Goal: Task Accomplishment & Management: Use online tool/utility

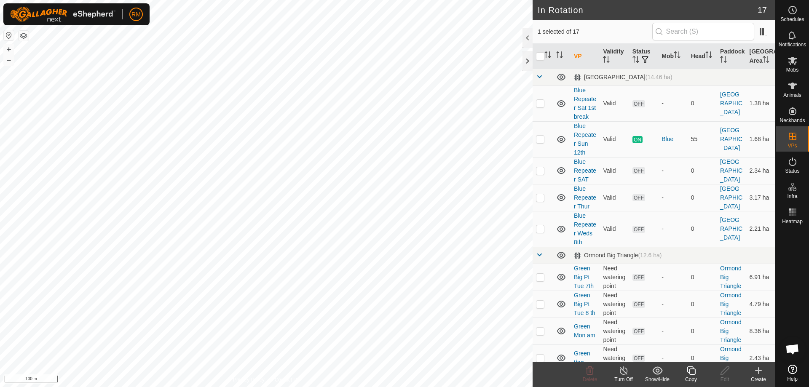
click at [691, 369] on icon at bounding box center [691, 370] width 8 height 8
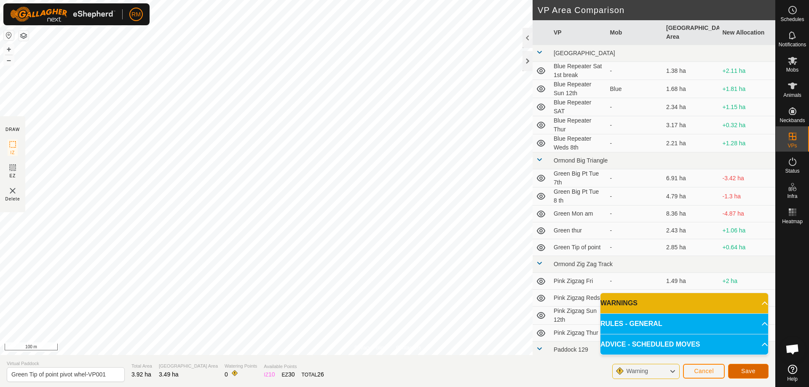
click at [751, 371] on span "Save" at bounding box center [748, 371] width 14 height 7
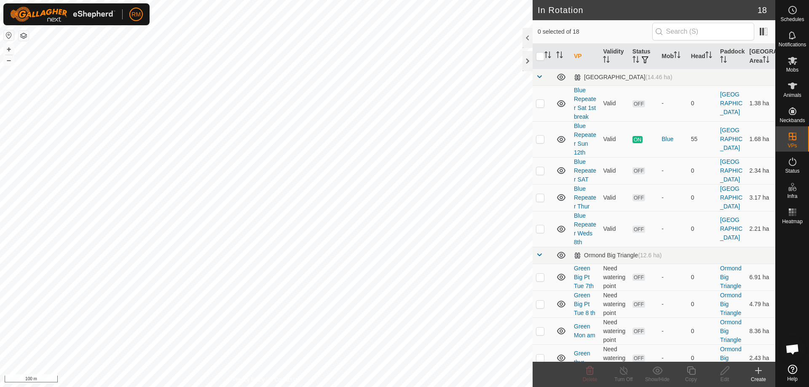
checkbox input "true"
click at [692, 372] on icon at bounding box center [691, 371] width 11 height 10
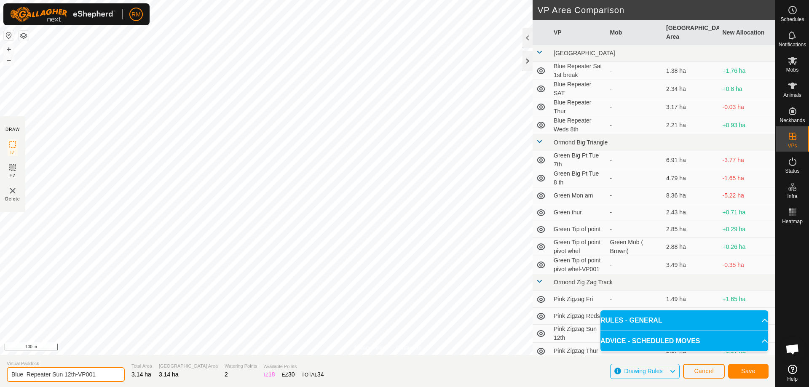
click at [104, 374] on input "Blue Repeater Sun 12th-VP001" at bounding box center [66, 374] width 118 height 15
type input "Blue Repeater Tue"
click at [752, 370] on span "Save" at bounding box center [748, 371] width 14 height 7
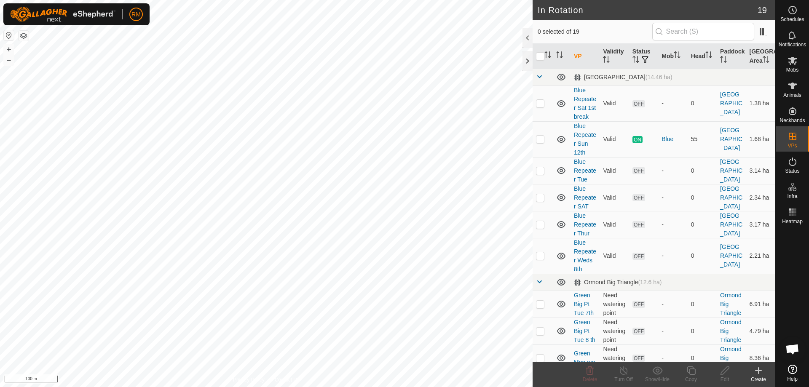
checkbox input "true"
click at [693, 373] on icon at bounding box center [691, 371] width 11 height 10
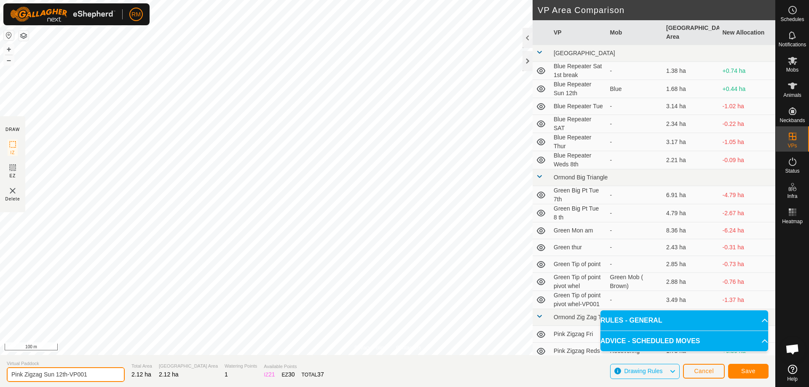
click at [56, 374] on input "Pink Zigzag Sun 12th-VP001" at bounding box center [66, 374] width 118 height 15
click at [88, 374] on input "Pink Zigzag Sun 12th-VP001" at bounding box center [66, 374] width 118 height 15
type input "Pink Zigzag Tue"
click at [744, 371] on span "Save" at bounding box center [748, 371] width 14 height 7
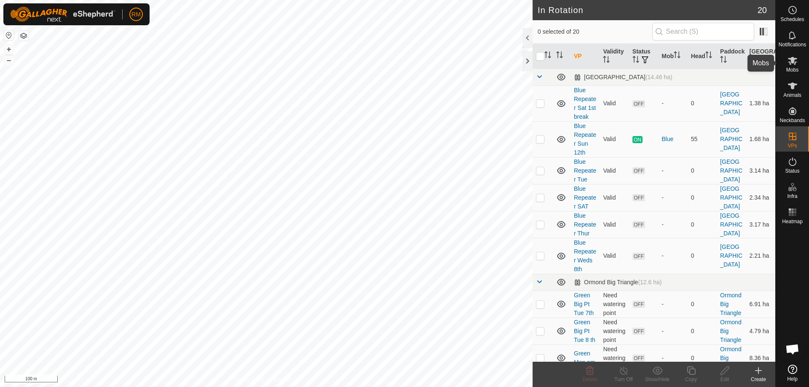
click at [790, 65] on icon at bounding box center [792, 61] width 10 height 10
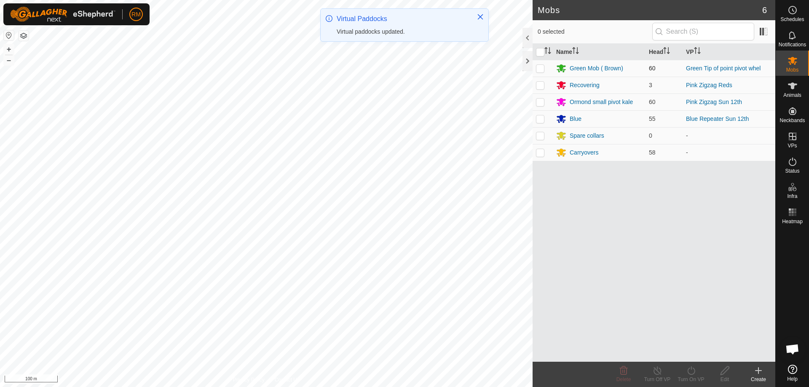
click at [547, 67] on td at bounding box center [542, 68] width 20 height 17
checkbox input "true"
click at [596, 68] on div "Green Mob ( Brown)" at bounding box center [596, 68] width 53 height 9
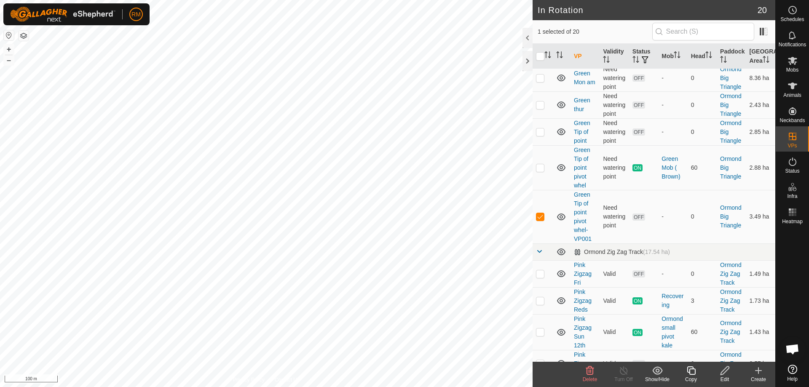
scroll to position [281, 0]
click at [791, 58] on icon at bounding box center [792, 61] width 9 height 8
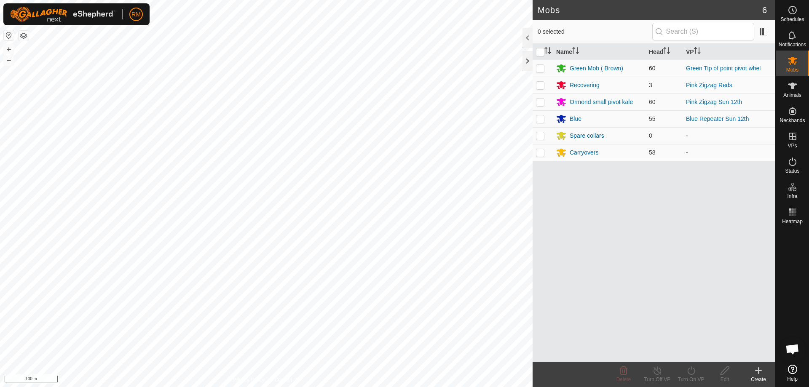
click at [539, 68] on p-checkbox at bounding box center [540, 68] width 8 height 7
checkbox input "true"
click at [690, 374] on icon at bounding box center [691, 370] width 8 height 8
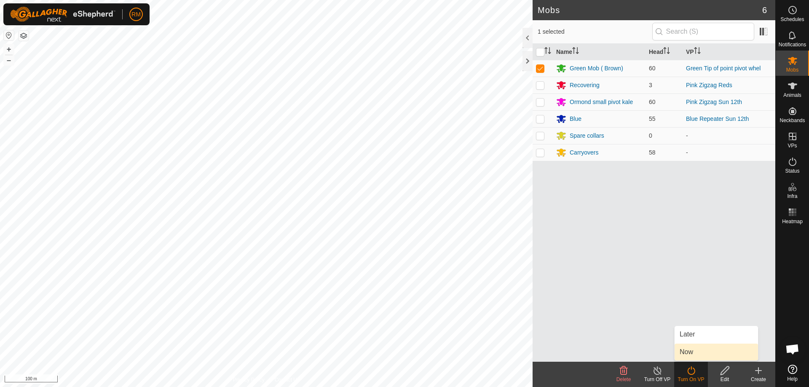
click at [689, 348] on link "Now" at bounding box center [715, 352] width 83 height 17
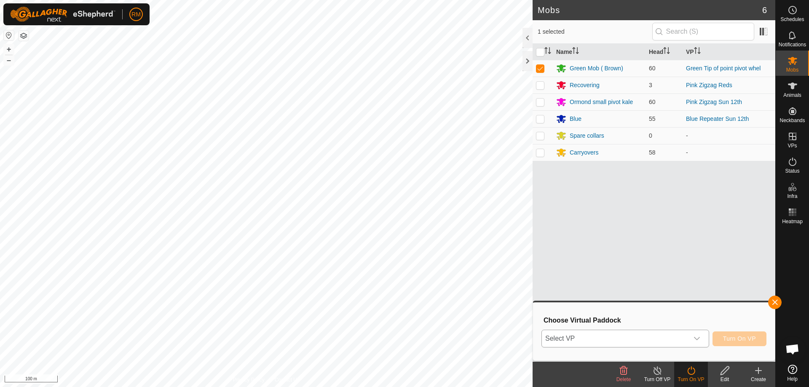
click at [696, 339] on icon "dropdown trigger" at bounding box center [696, 338] width 7 height 7
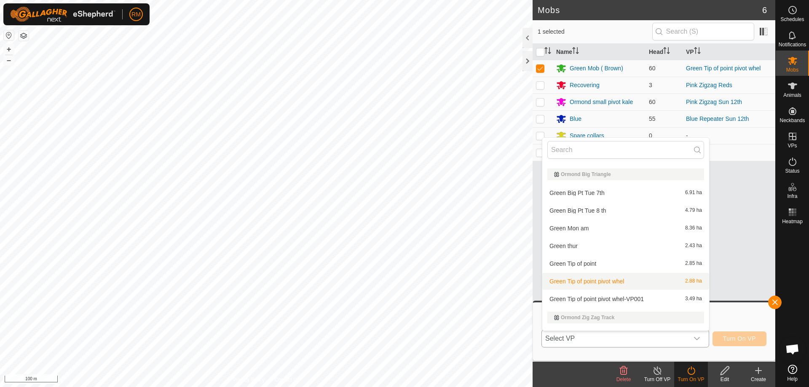
scroll to position [123, 0]
click at [583, 298] on li "Green Tip of point pivot whel-VP001 3.49 ha" at bounding box center [625, 298] width 167 height 17
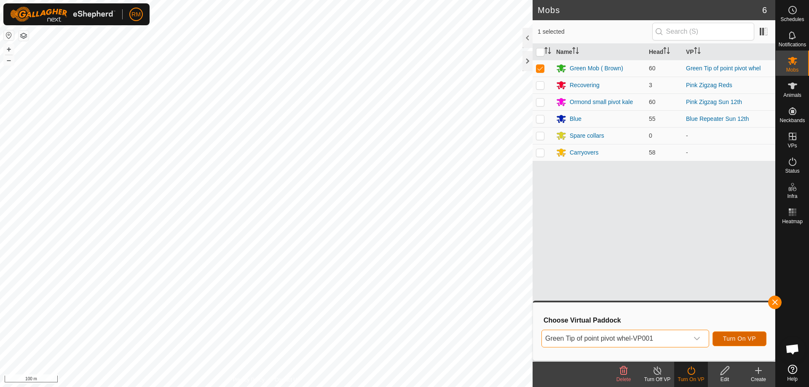
click at [747, 338] on span "Turn On VP" at bounding box center [739, 338] width 33 height 7
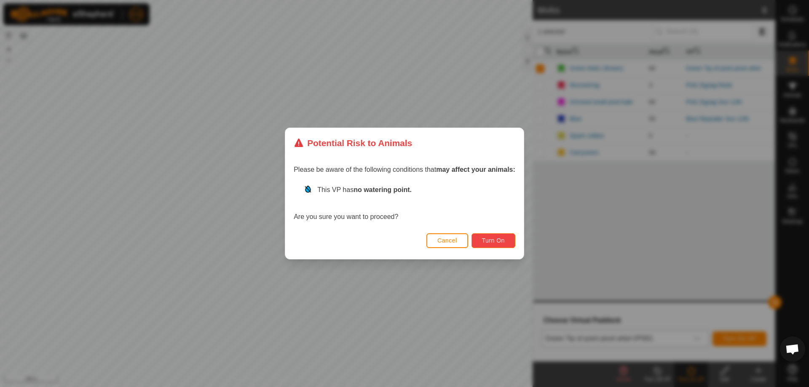
click at [506, 238] on button "Turn On" at bounding box center [493, 240] width 44 height 15
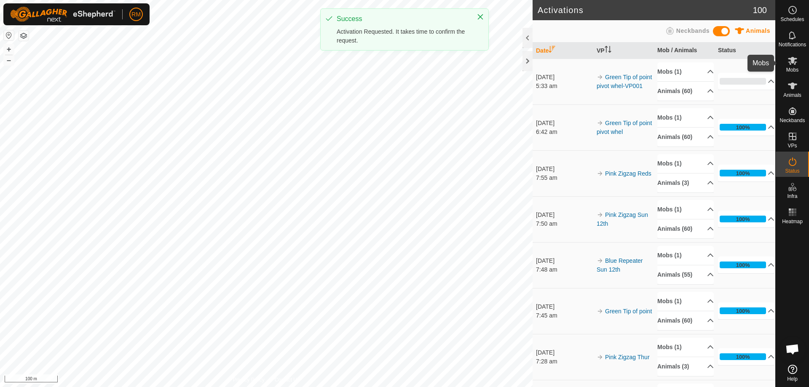
click at [789, 64] on icon at bounding box center [792, 61] width 9 height 8
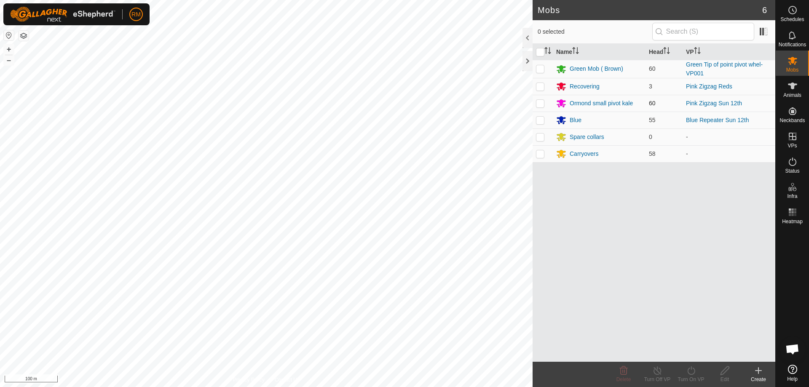
click at [542, 102] on p-checkbox at bounding box center [540, 103] width 8 height 7
checkbox input "true"
click at [689, 371] on icon at bounding box center [691, 371] width 11 height 10
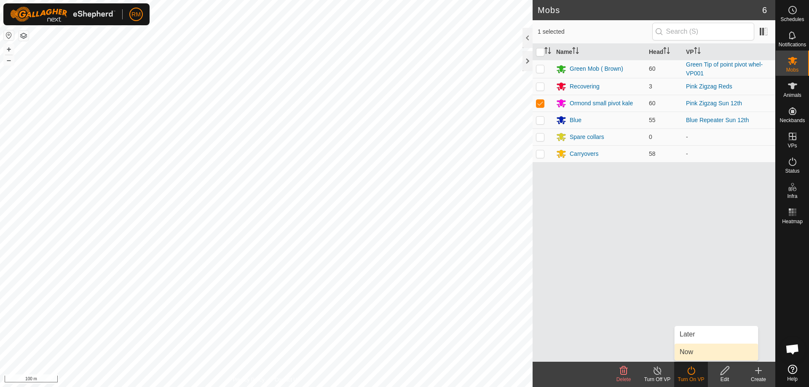
click at [694, 350] on link "Now" at bounding box center [715, 352] width 83 height 17
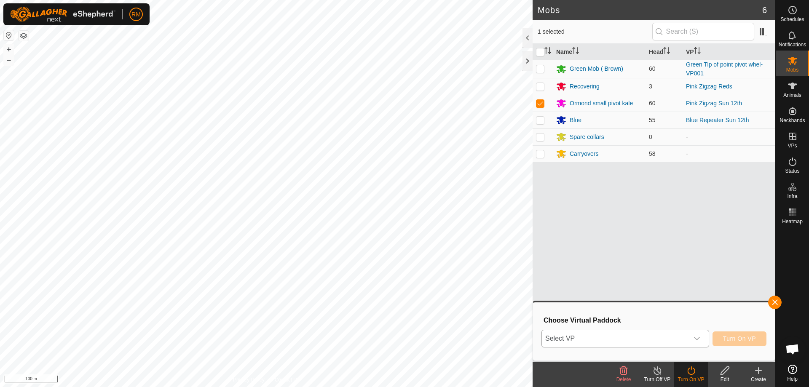
click at [697, 336] on icon "dropdown trigger" at bounding box center [696, 338] width 7 height 7
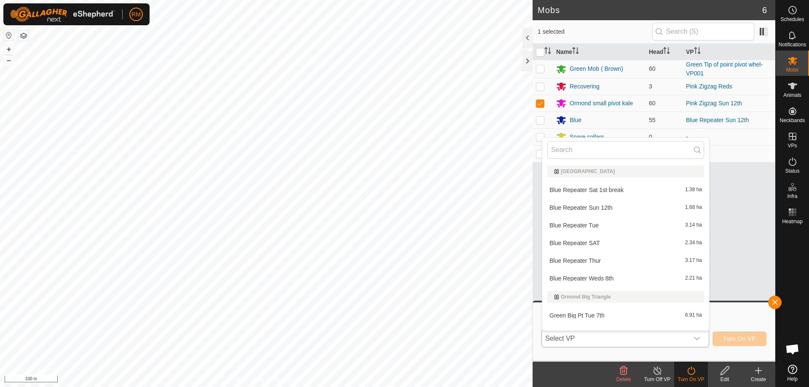
scroll to position [11, 0]
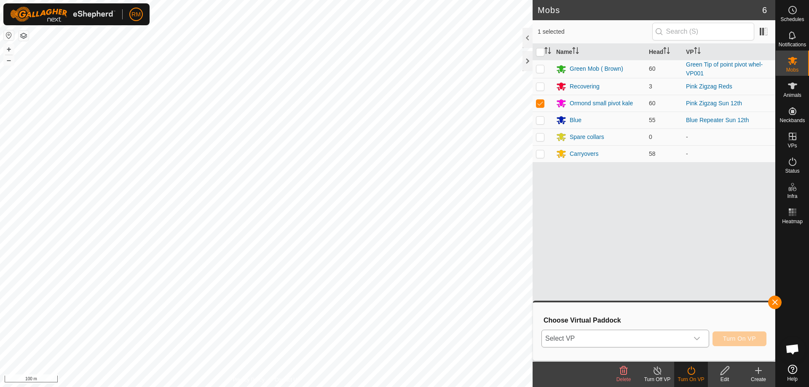
click at [698, 334] on div "dropdown trigger" at bounding box center [696, 338] width 17 height 17
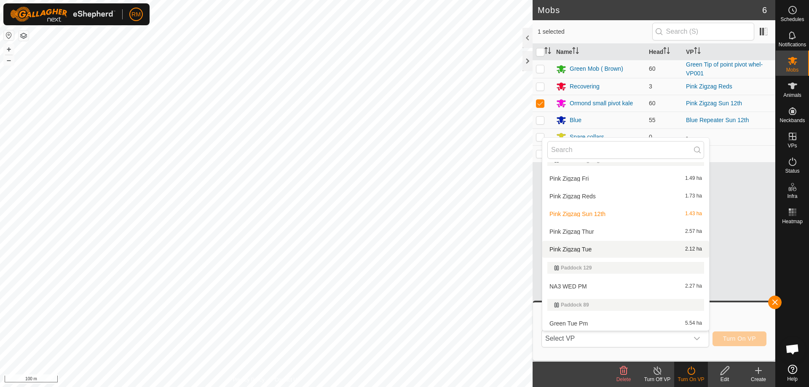
scroll to position [281, 0]
click at [574, 247] on li "Pink Zigzag Tue 2.12 ha" at bounding box center [625, 248] width 167 height 17
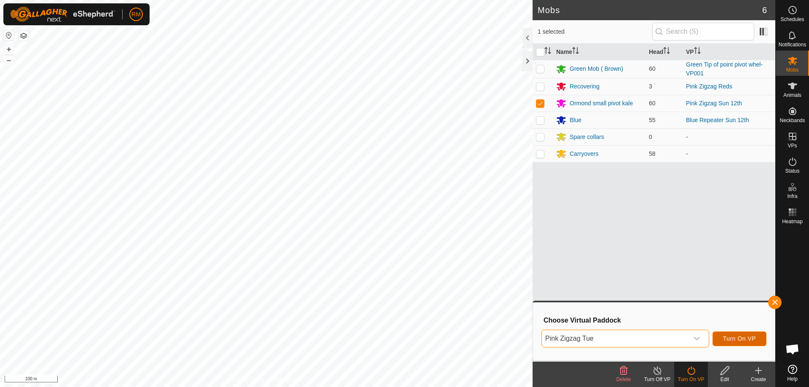
click at [727, 337] on span "Turn On VP" at bounding box center [739, 338] width 33 height 7
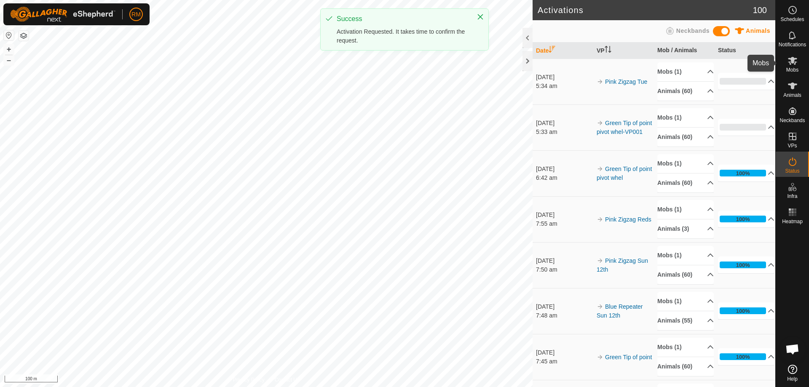
click at [789, 60] on icon at bounding box center [792, 61] width 10 height 10
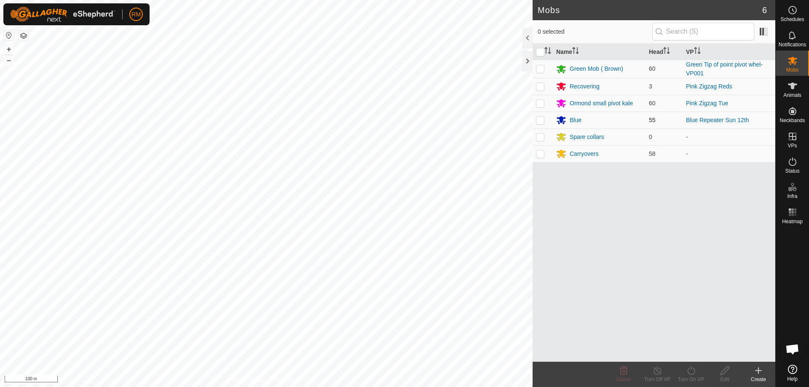
click at [541, 122] on p-checkbox at bounding box center [540, 120] width 8 height 7
checkbox input "true"
click at [692, 373] on icon at bounding box center [691, 371] width 11 height 10
click at [688, 372] on icon at bounding box center [691, 371] width 11 height 10
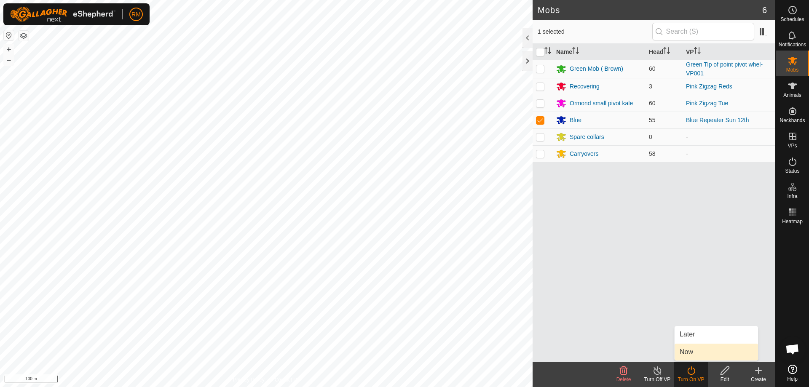
click at [692, 350] on link "Now" at bounding box center [715, 352] width 83 height 17
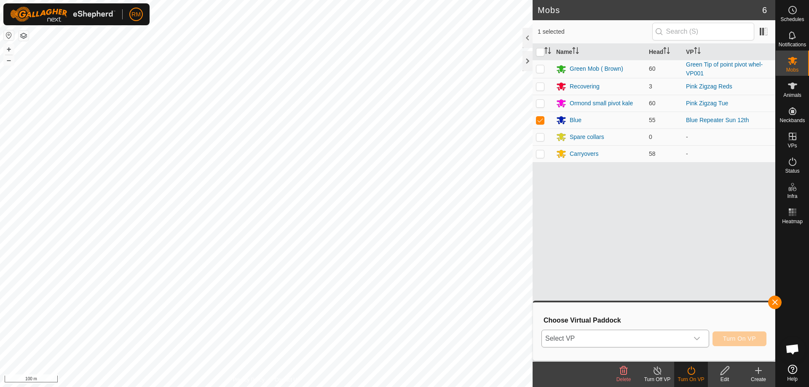
click at [697, 337] on icon "dropdown trigger" at bounding box center [696, 338] width 7 height 7
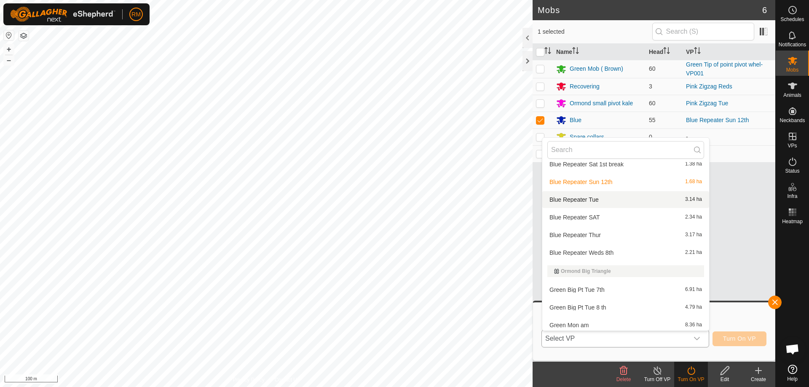
scroll to position [25, 0]
click at [578, 201] on li "Blue Repeater Tue 3.14 ha" at bounding box center [625, 200] width 167 height 17
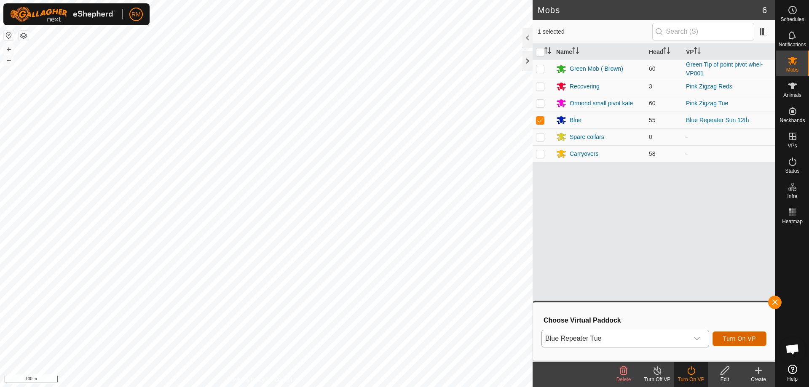
click at [739, 340] on span "Turn On VP" at bounding box center [739, 338] width 33 height 7
